Goal: Find specific page/section: Find specific page/section

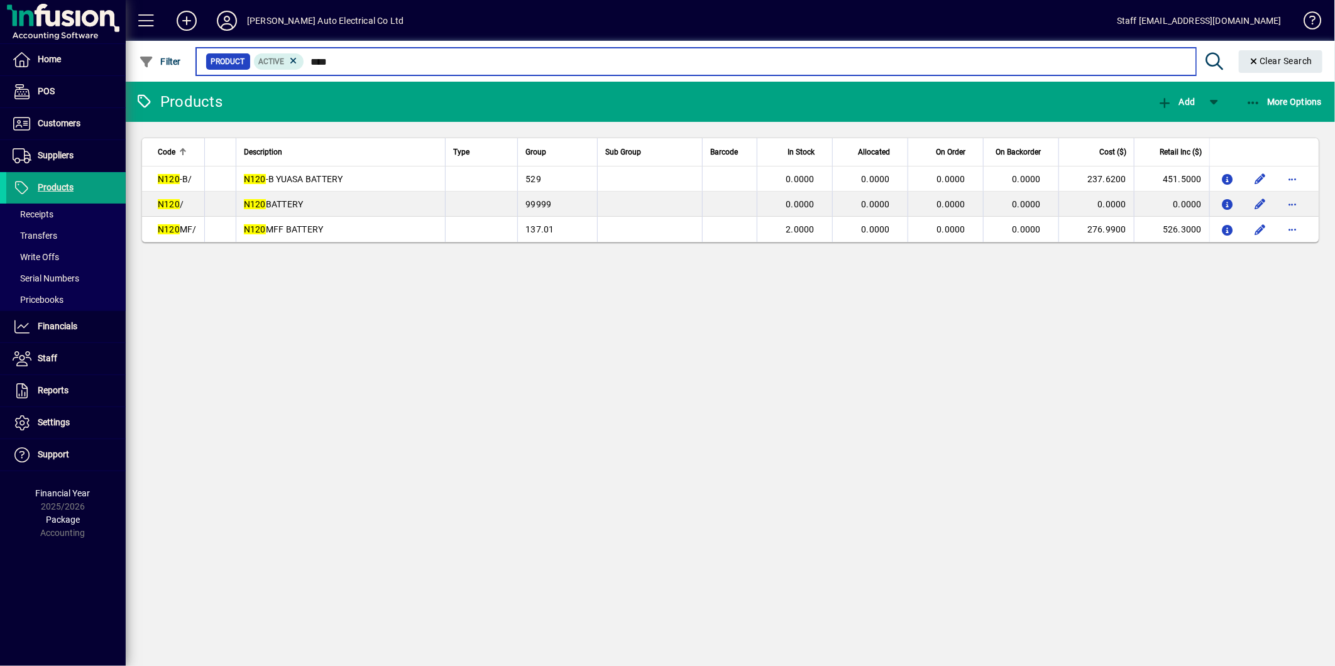
click at [346, 57] on input "****" at bounding box center [744, 62] width 881 height 18
type input "*"
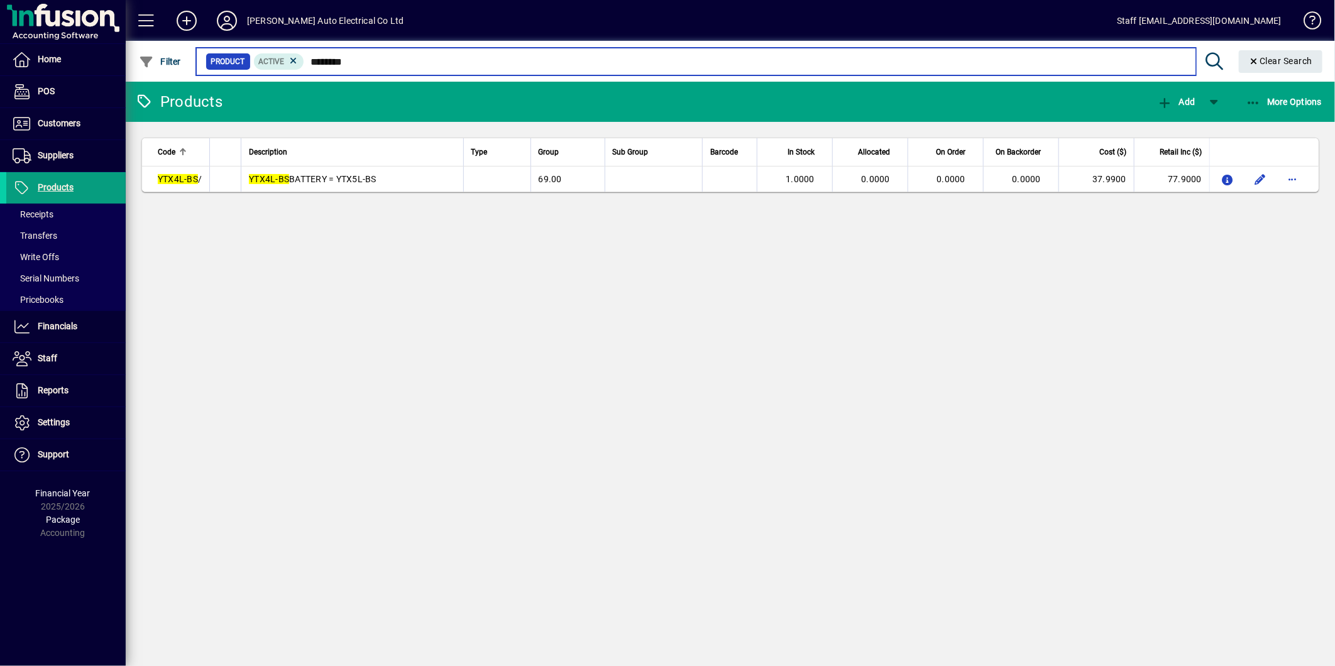
type input "********"
